Goal: Task Accomplishment & Management: Complete application form

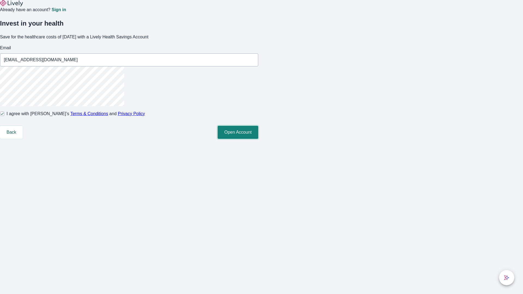
click at [258, 139] on button "Open Account" at bounding box center [238, 132] width 41 height 13
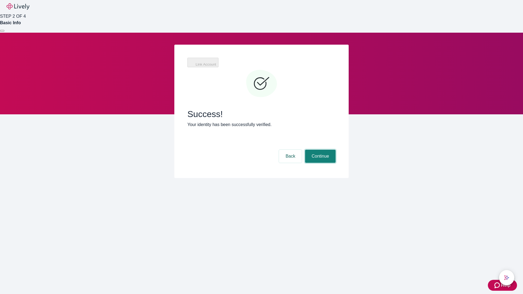
click at [320, 150] on button "Continue" at bounding box center [320, 156] width 31 height 13
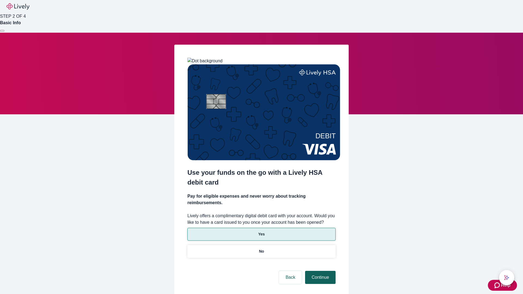
click at [261, 232] on p "Yes" at bounding box center [261, 235] width 7 height 6
click at [320, 271] on button "Continue" at bounding box center [320, 277] width 31 height 13
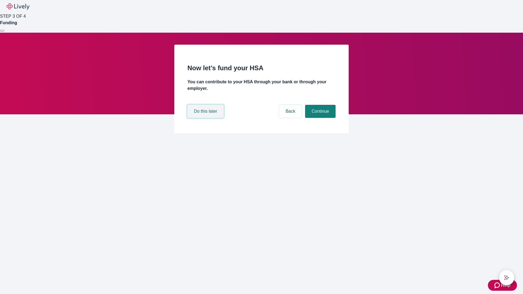
click at [206, 118] on button "Do this later" at bounding box center [206, 111] width 36 height 13
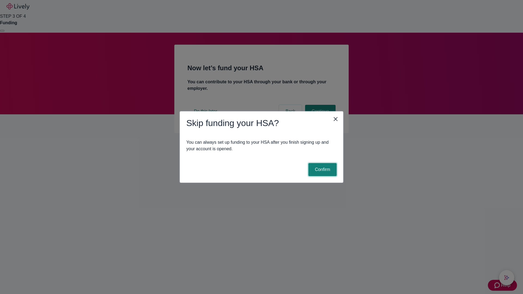
click at [322, 170] on button "Confirm" at bounding box center [323, 169] width 28 height 13
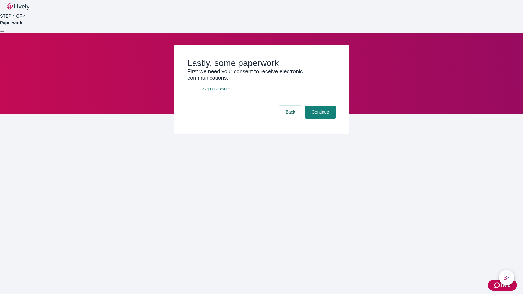
click at [194, 91] on input "E-Sign Disclosure" at bounding box center [194, 89] width 4 height 4
checkbox input "true"
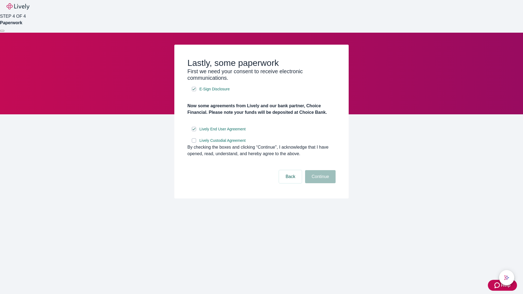
click at [194, 143] on input "Lively Custodial Agreement" at bounding box center [194, 140] width 4 height 4
checkbox input "true"
click at [320, 183] on button "Continue" at bounding box center [320, 176] width 31 height 13
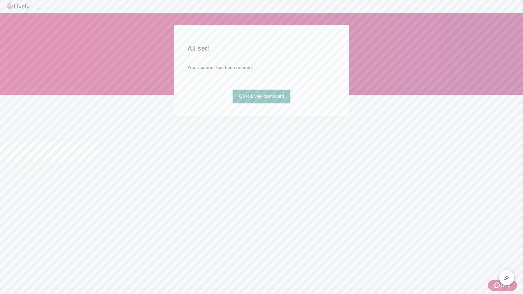
click at [261, 103] on link "Go to Lively dashboard" at bounding box center [262, 96] width 58 height 13
